Goal: Task Accomplishment & Management: Complete application form

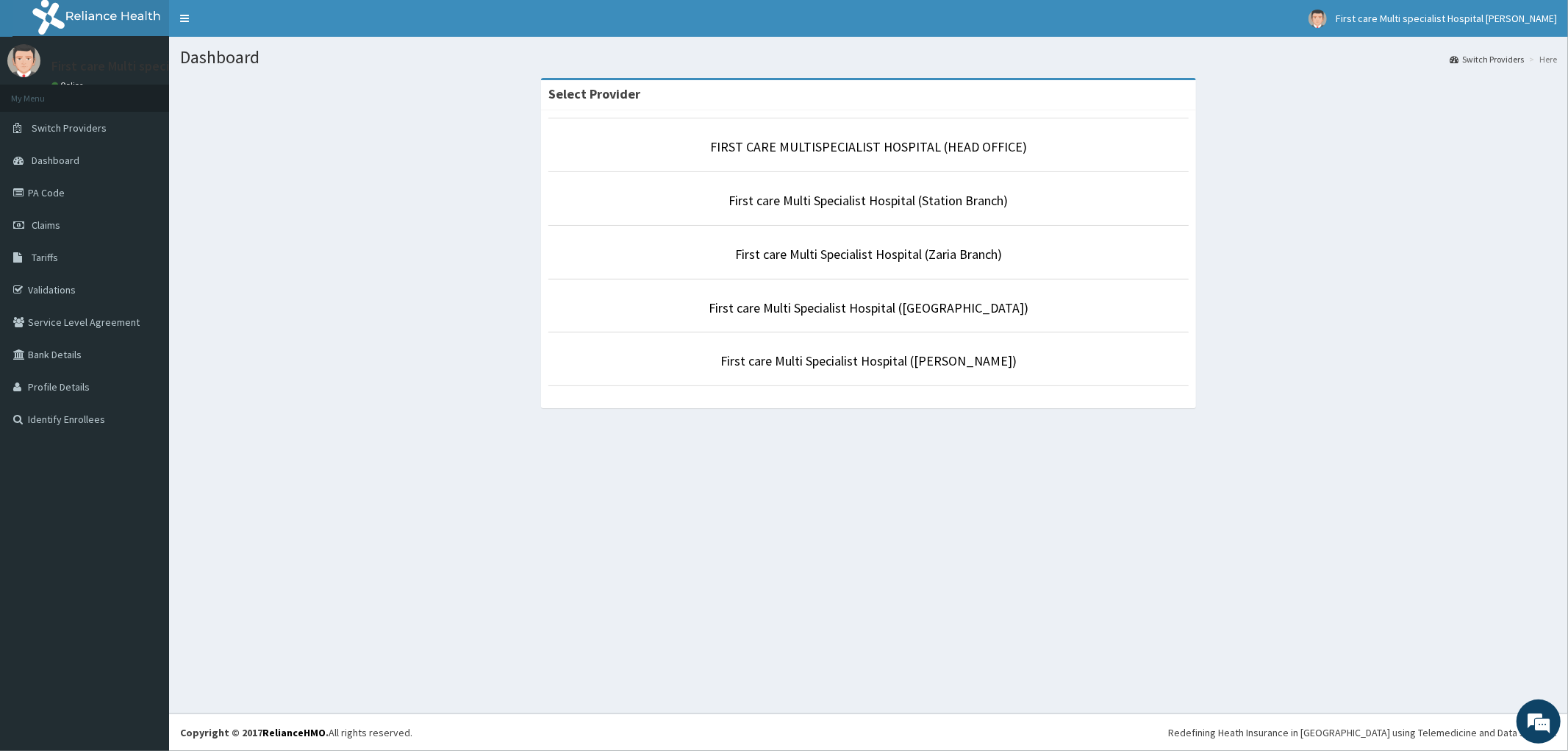
click at [913, 137] on p "FIRST CARE MULTISPECIALIST HOSPITAL (HEAD OFFICE)" at bounding box center [869, 146] width 641 height 19
click at [827, 148] on link "FIRST CARE MULTISPECIALIST HOSPITAL (HEAD OFFICE)" at bounding box center [868, 146] width 317 height 17
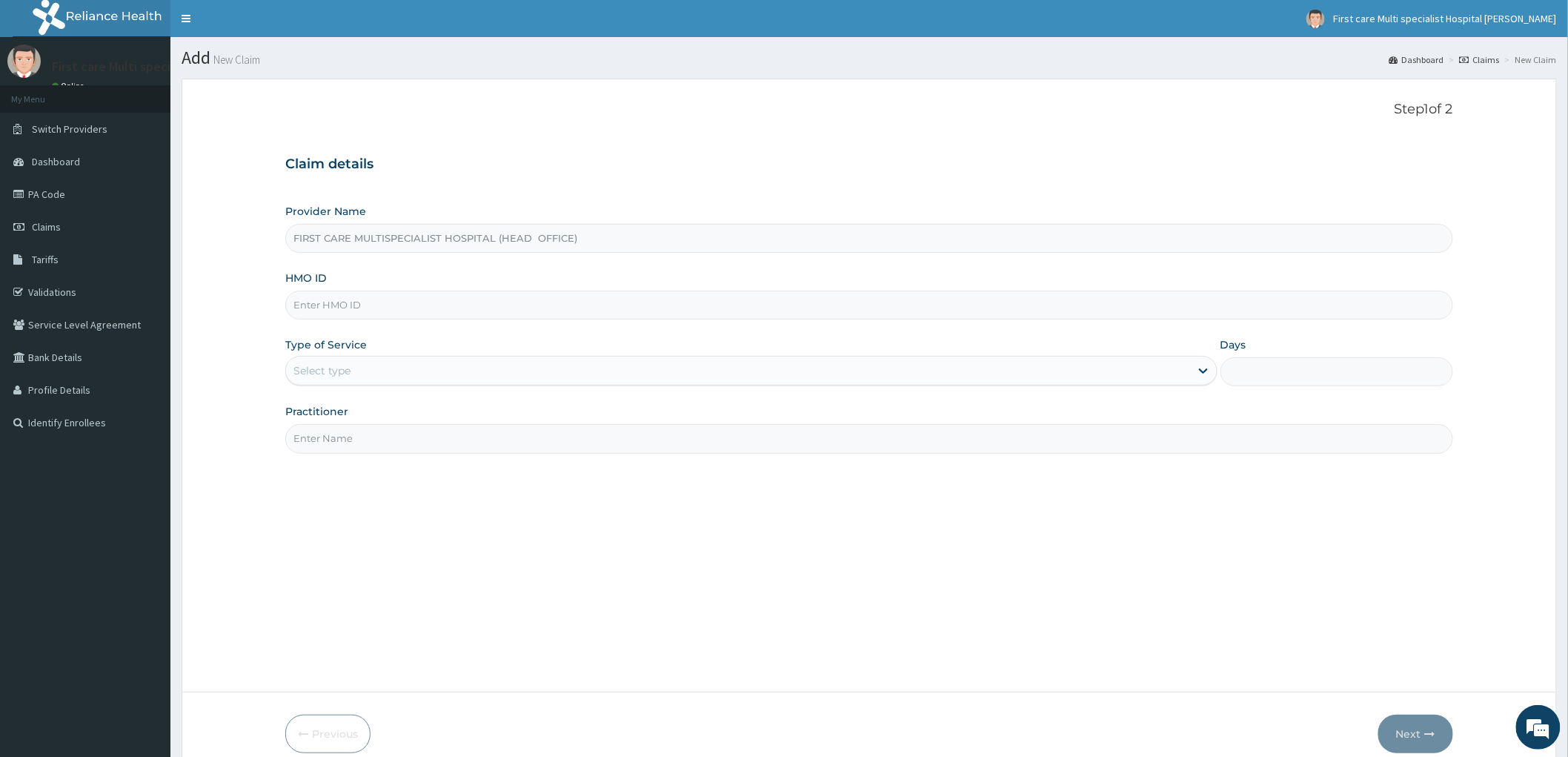
click at [307, 301] on input "HMO ID" at bounding box center [869, 305] width 1168 height 29
paste input "EWS/10016/A"
type input "EWS/10016/A"
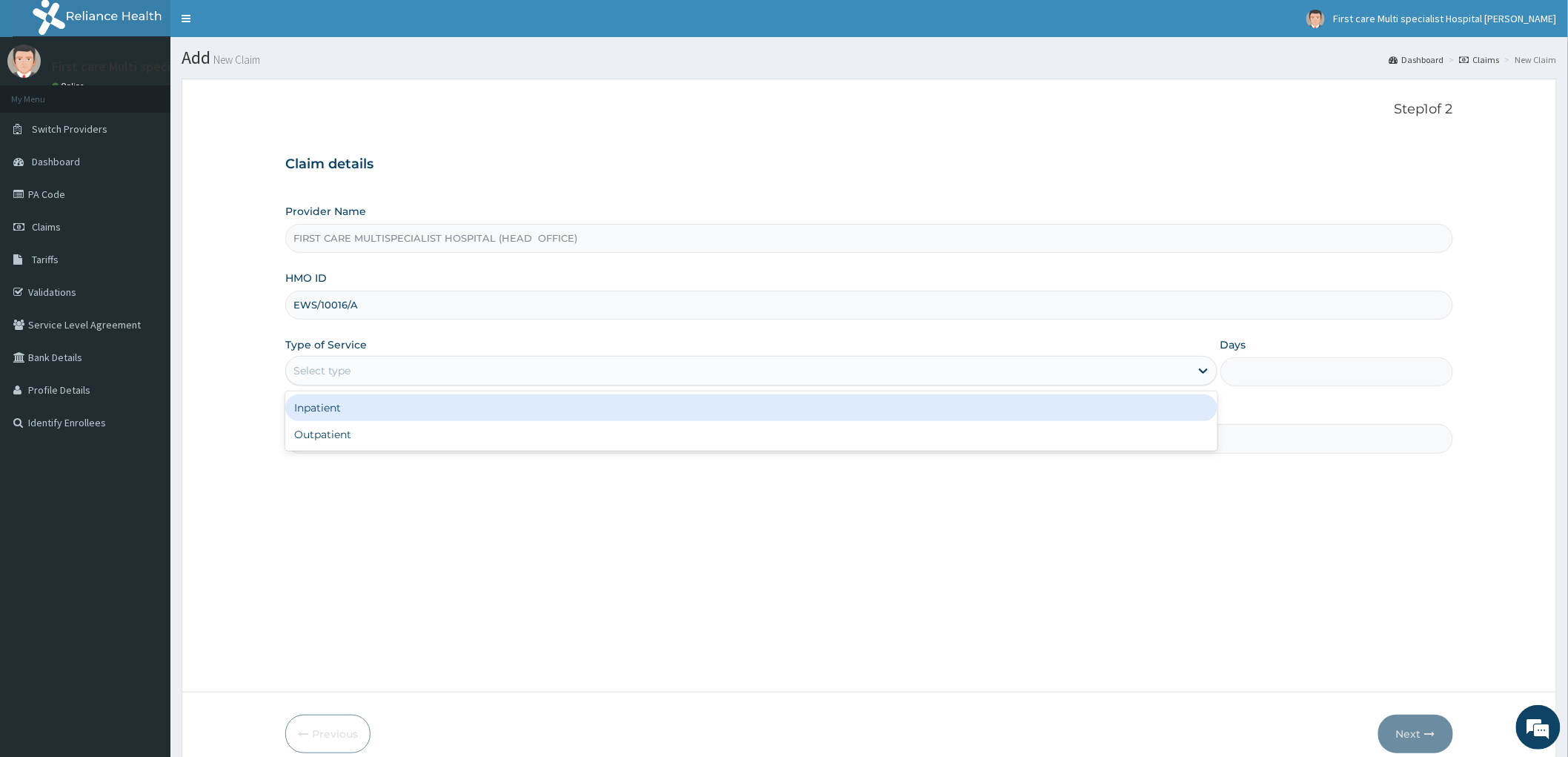
click at [315, 370] on div "Select type" at bounding box center [321, 370] width 57 height 14
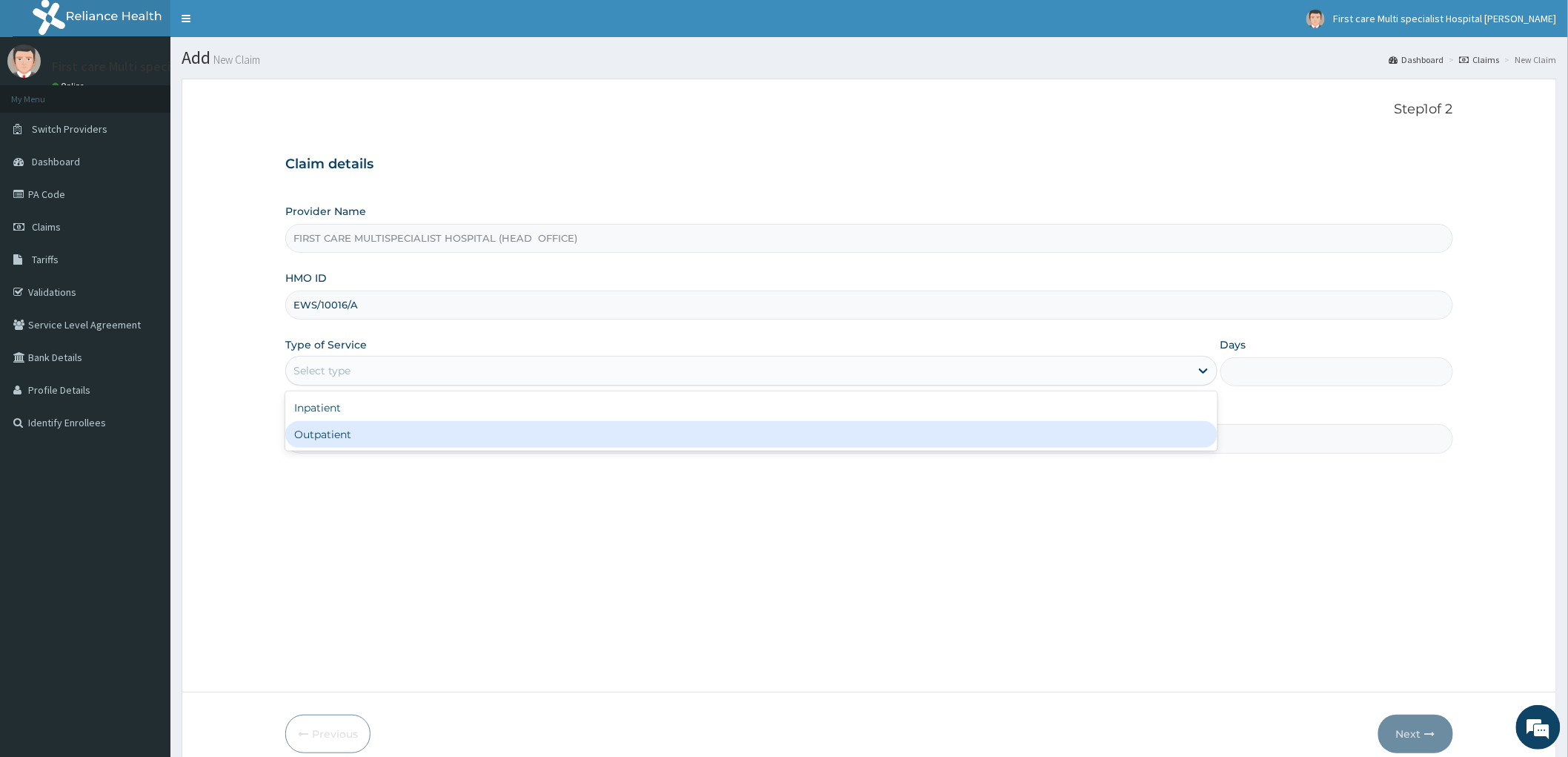
click at [318, 430] on div "Outpatient" at bounding box center [751, 434] width 932 height 27
type input "1"
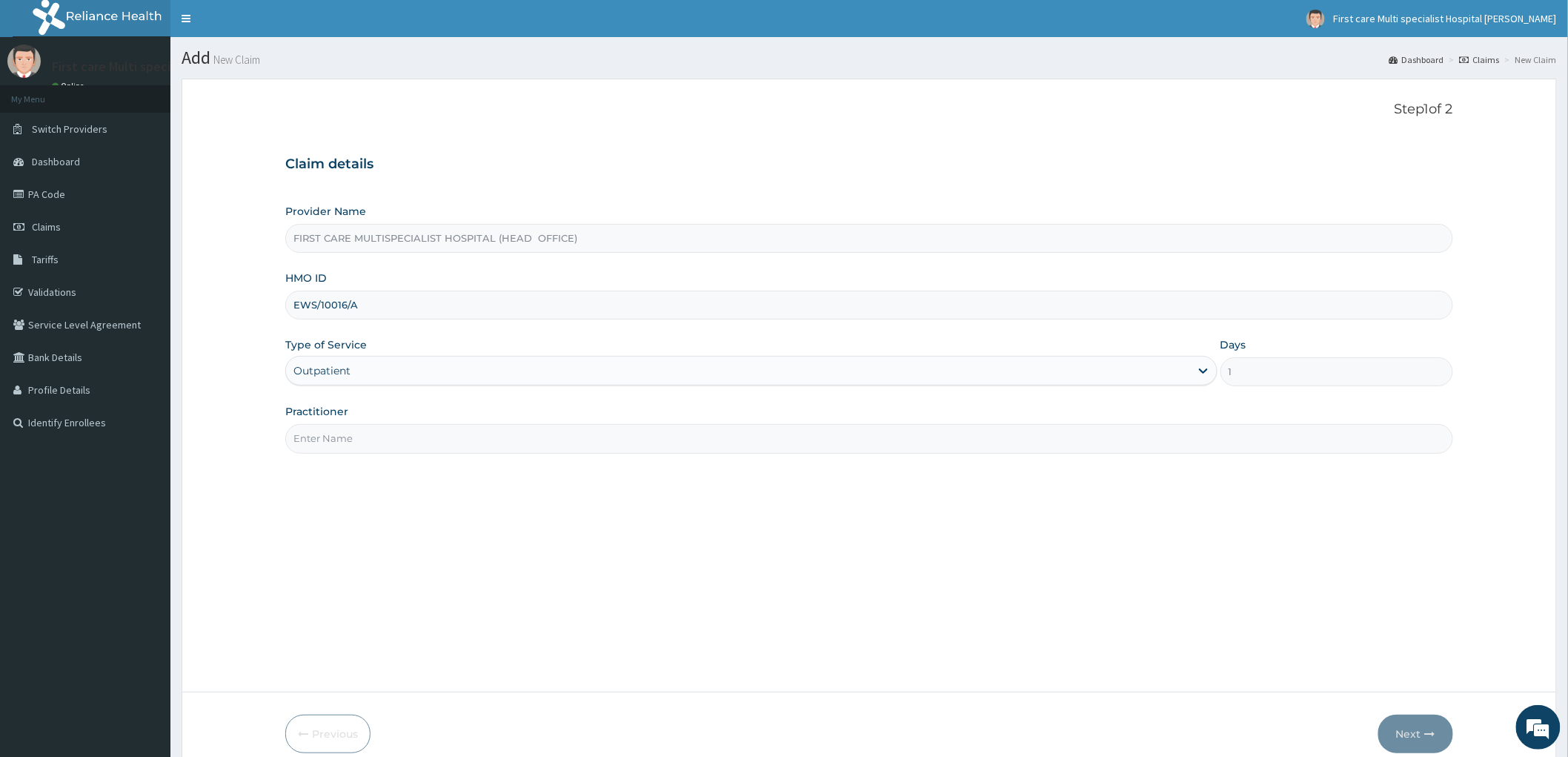
drag, startPoint x: 320, startPoint y: 439, endPoint x: 335, endPoint y: 466, distance: 30.9
click at [320, 439] on input "Practitioner" at bounding box center [869, 439] width 1168 height 29
type input "DOCTOR AJIBADE"
click at [1416, 727] on button "Next" at bounding box center [1415, 734] width 75 height 39
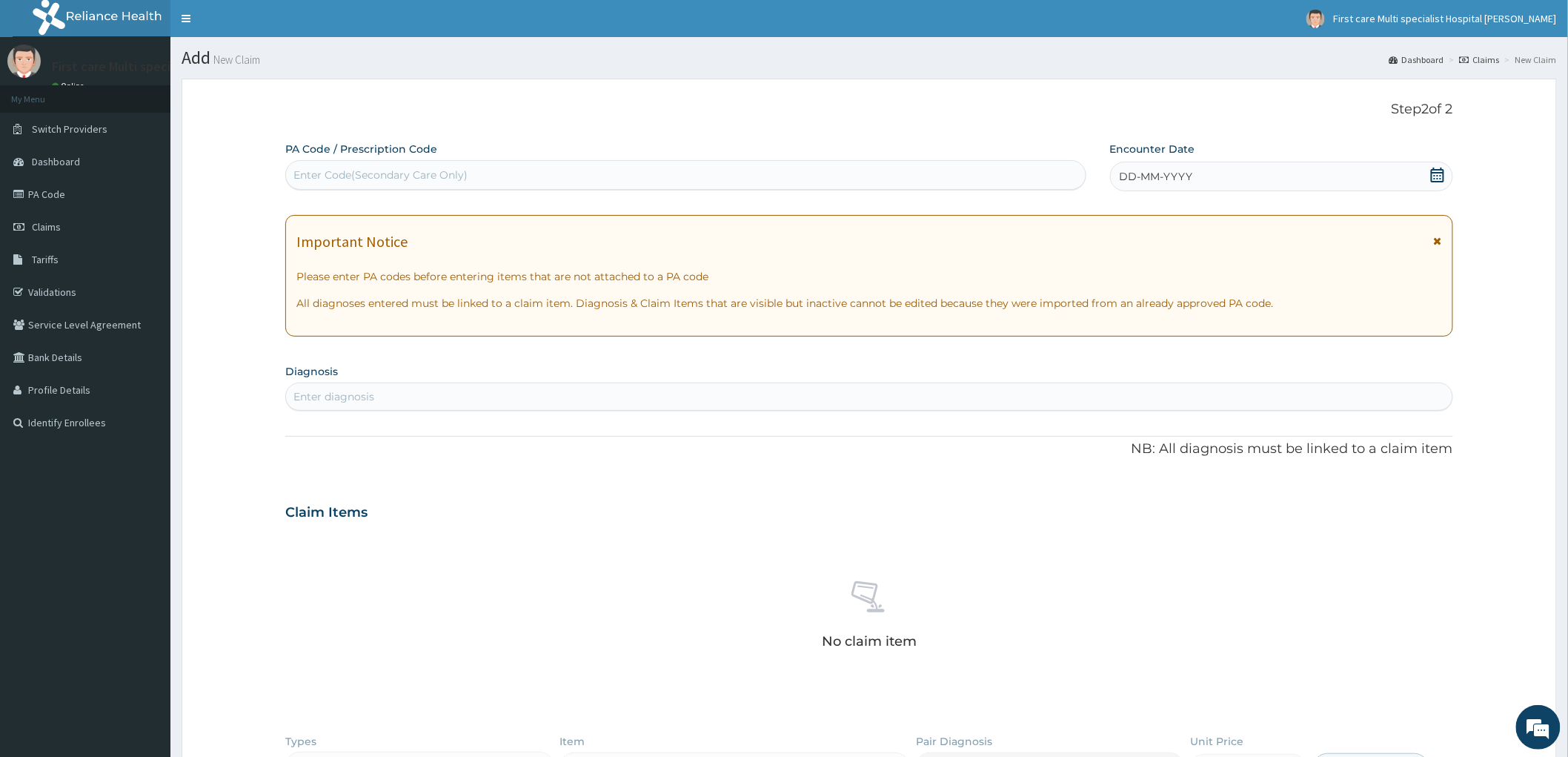
click at [299, 173] on div "Enter Code(Secondary Care Only)" at bounding box center [380, 174] width 174 height 14
paste input "PA/967A08"
type input "PA/967A08"
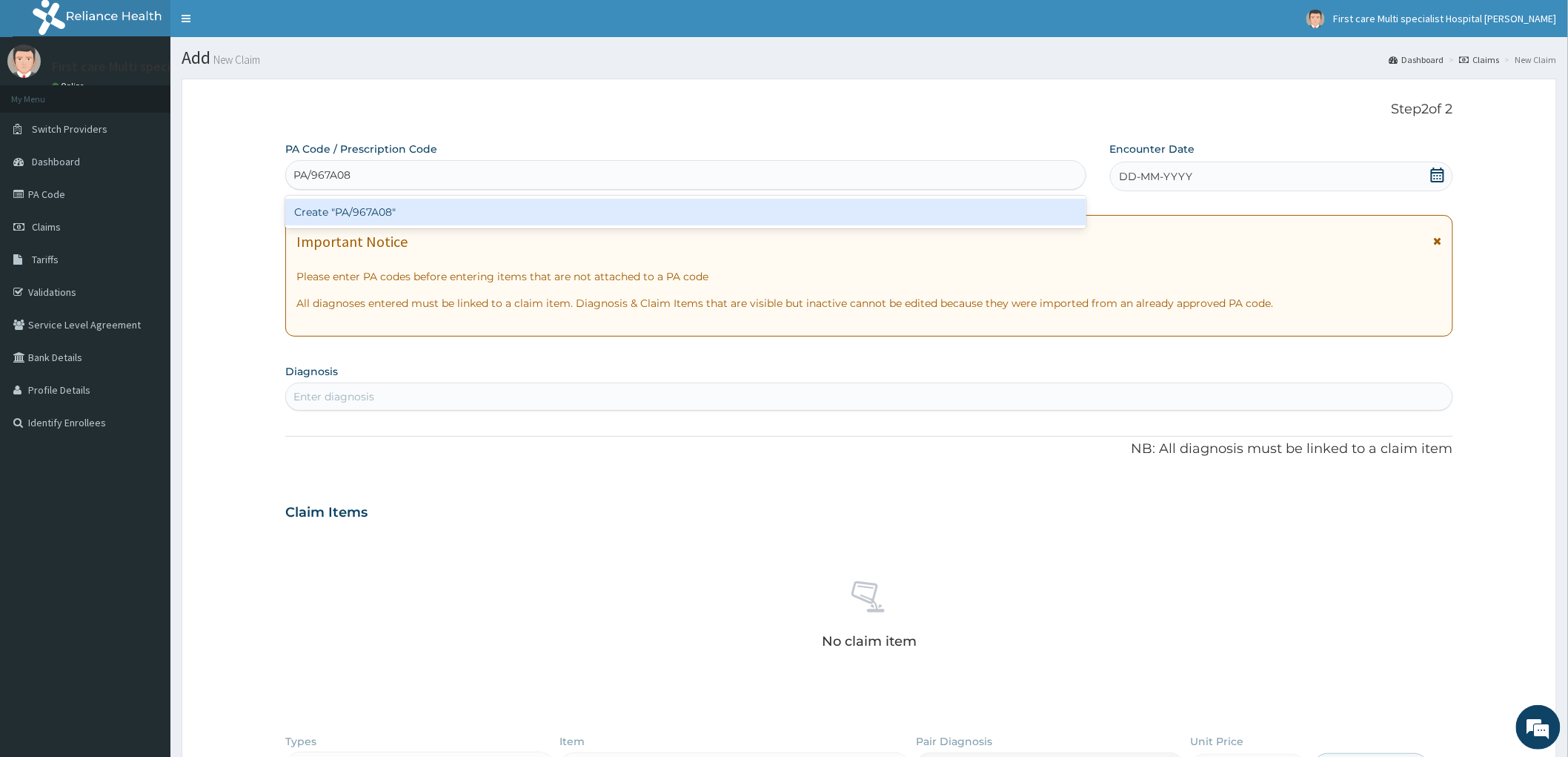
click at [322, 216] on div "Create "PA/967A08"" at bounding box center [685, 212] width 801 height 27
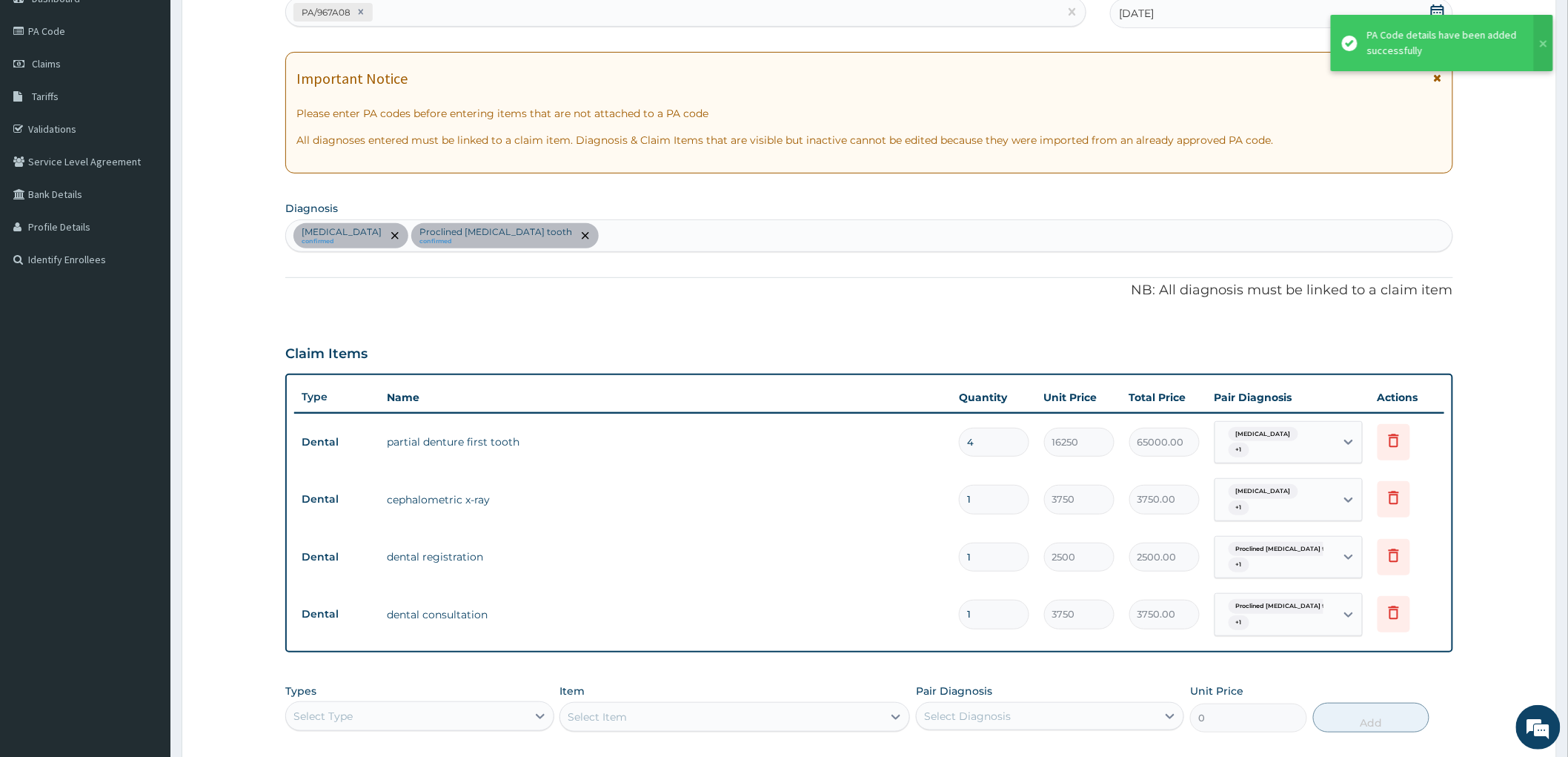
scroll to position [391, 0]
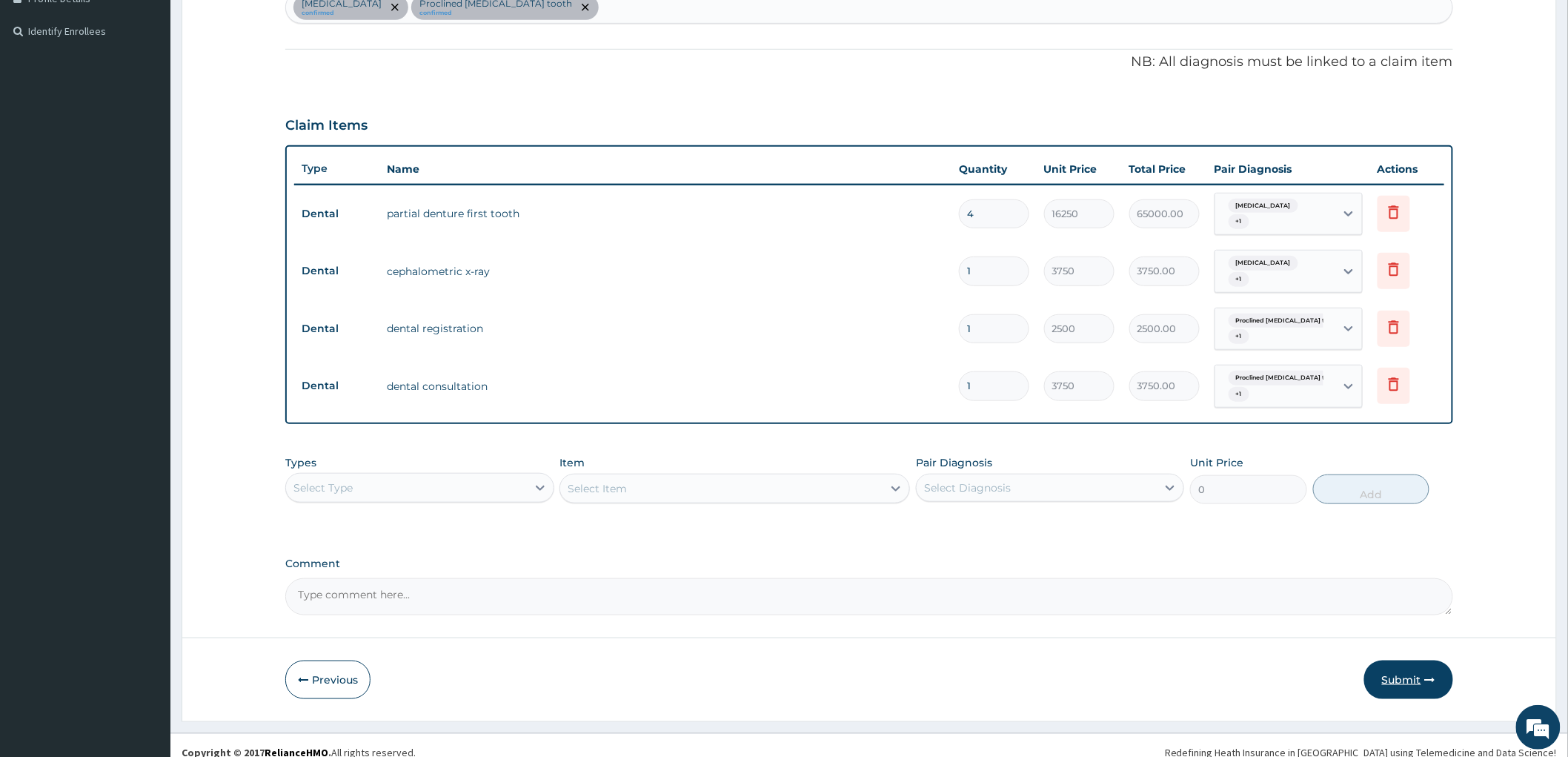
click at [1403, 660] on button "Submit" at bounding box center [1409, 679] width 89 height 39
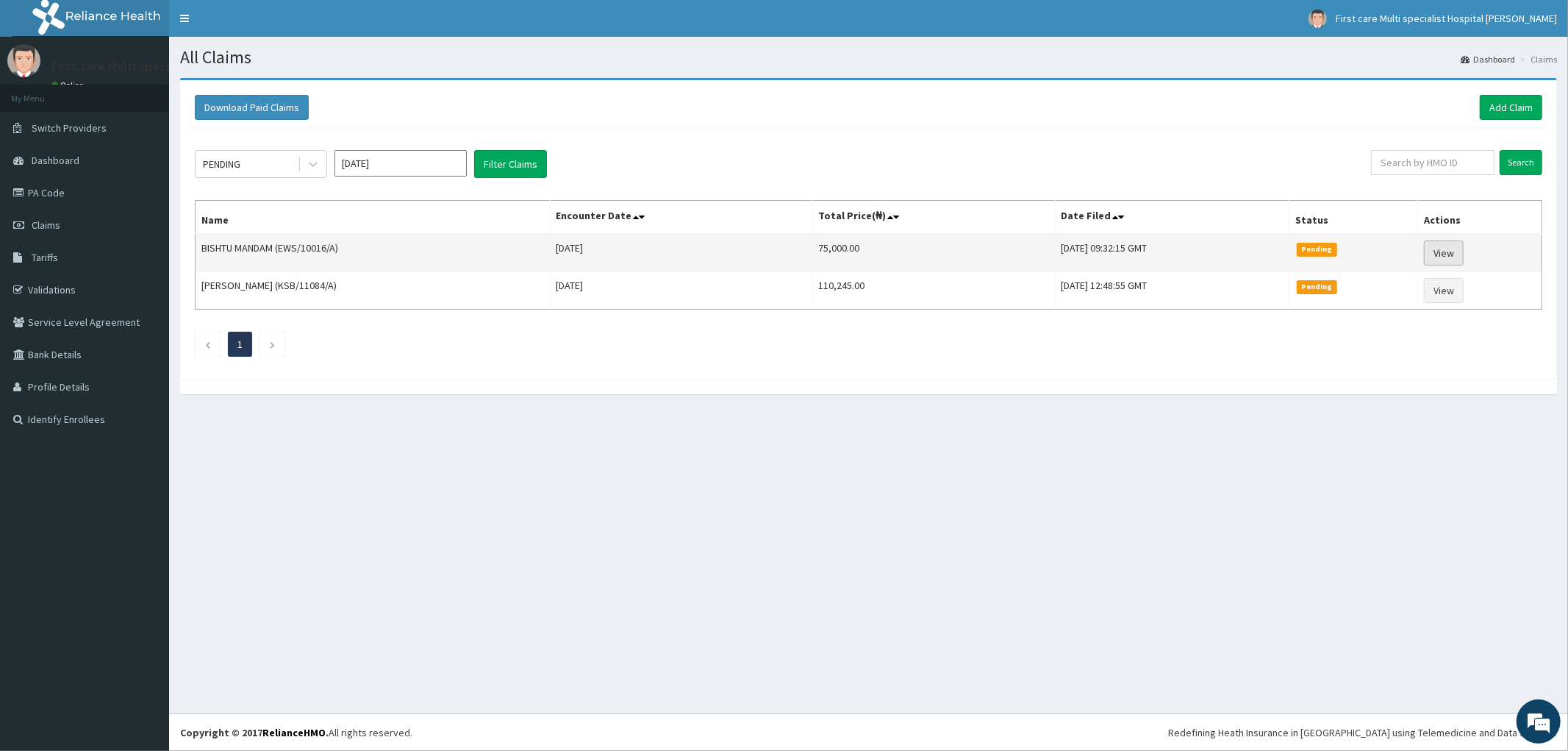
click at [1446, 253] on link "View" at bounding box center [1444, 253] width 40 height 25
